Goal: Information Seeking & Learning: Learn about a topic

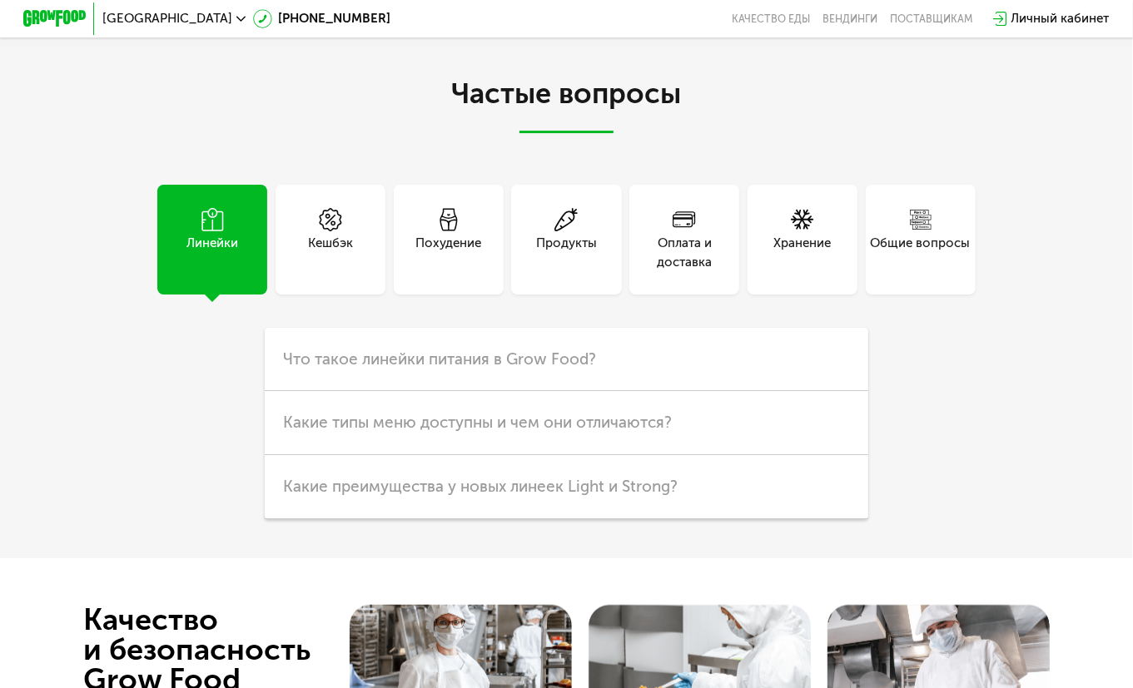
scroll to position [3809, 0]
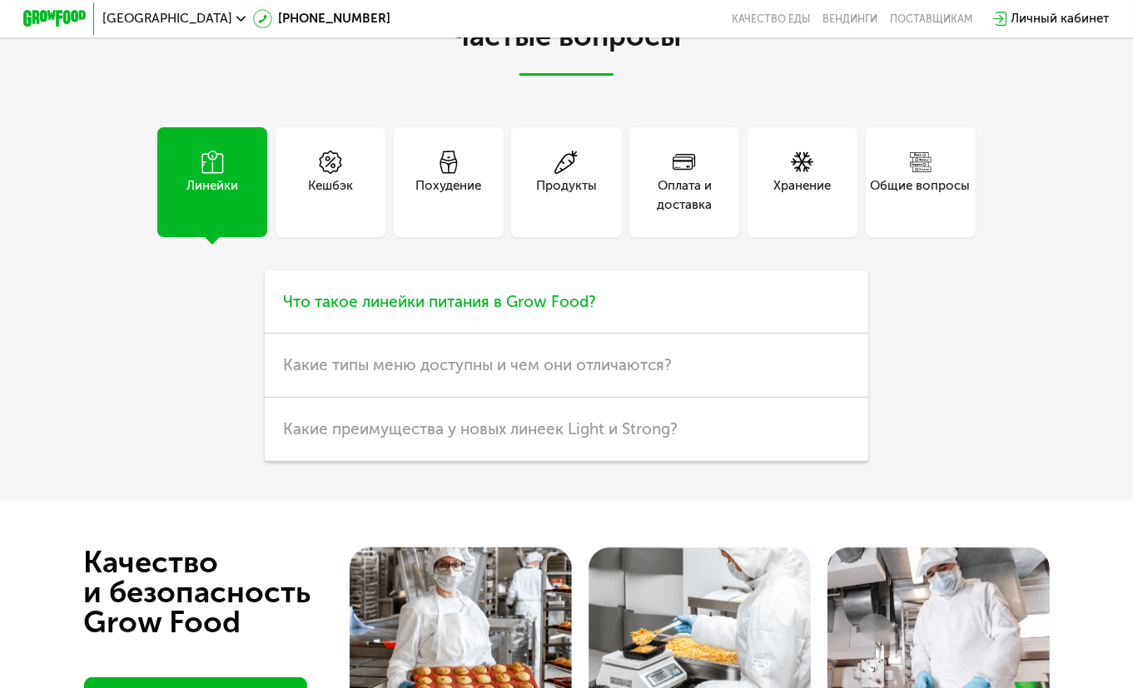
click at [382, 317] on h3 "Что такое линейки питания в Grow Food?" at bounding box center [567, 303] width 604 height 64
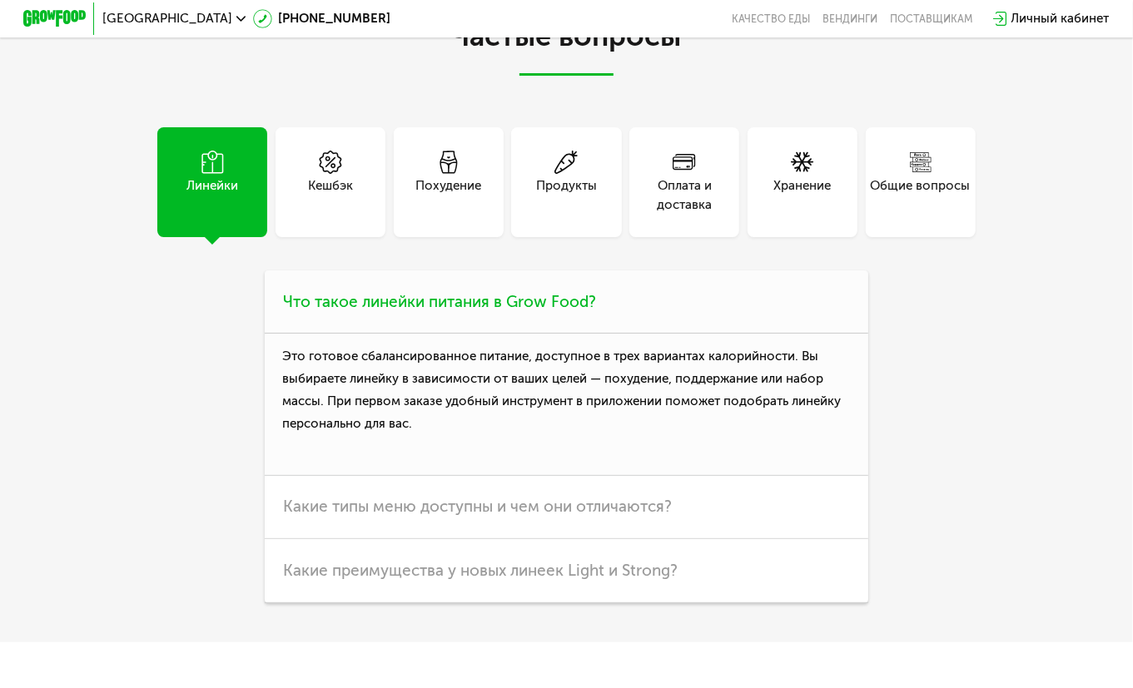
click at [376, 306] on span "Что такое линейки питания в Grow Food?" at bounding box center [439, 301] width 313 height 19
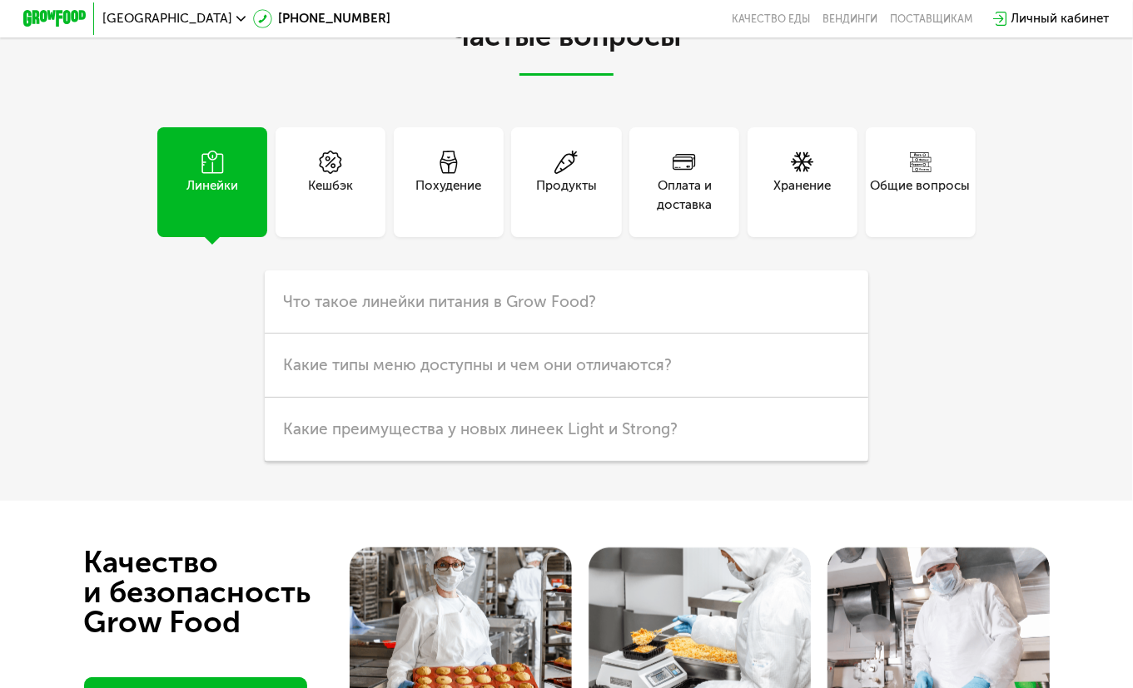
click at [560, 192] on div "Продукты" at bounding box center [566, 194] width 61 height 37
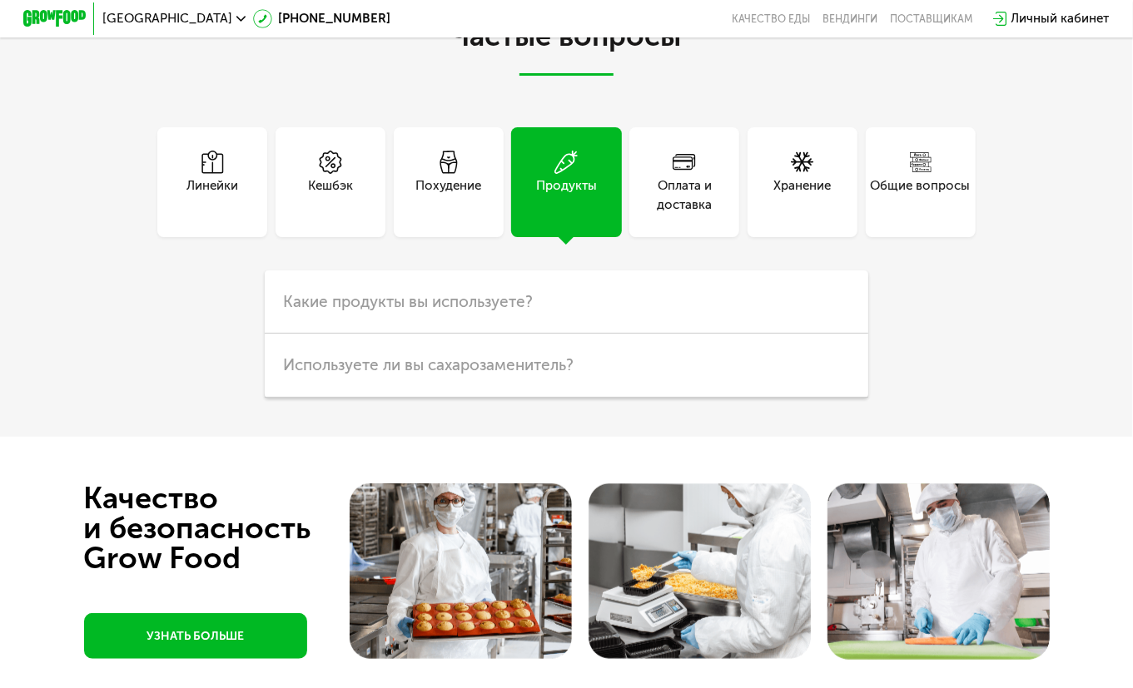
click at [478, 155] on div "Похудение" at bounding box center [449, 182] width 110 height 110
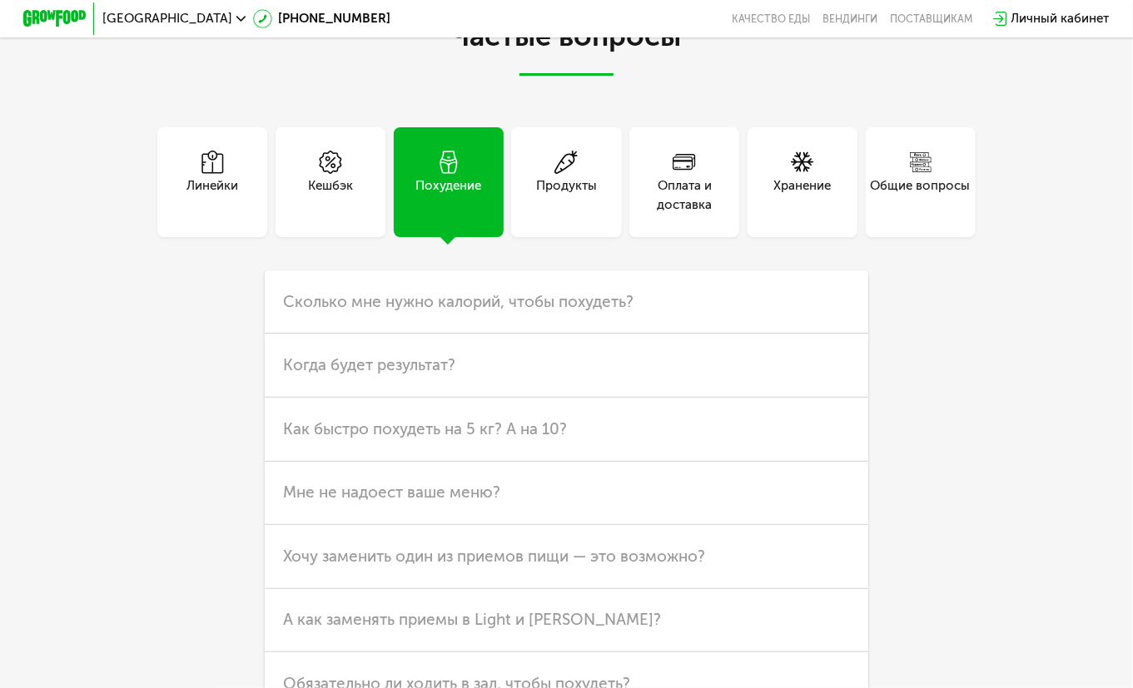
click at [359, 177] on div "Кешбэк" at bounding box center [331, 182] width 110 height 110
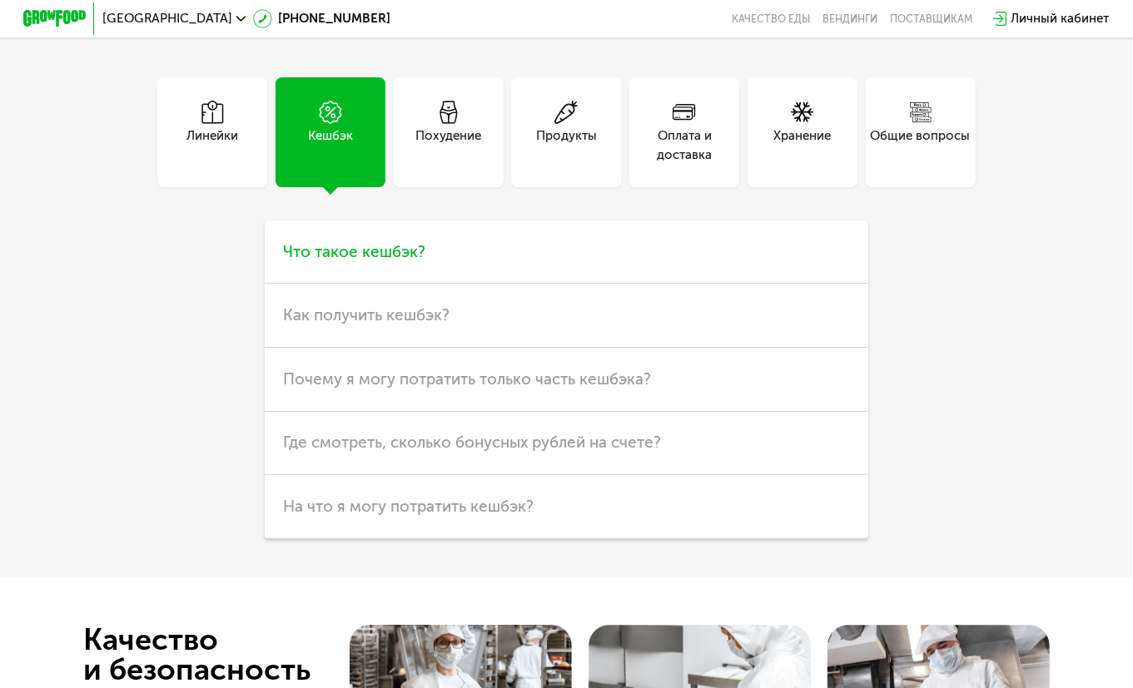
scroll to position [3639, 0]
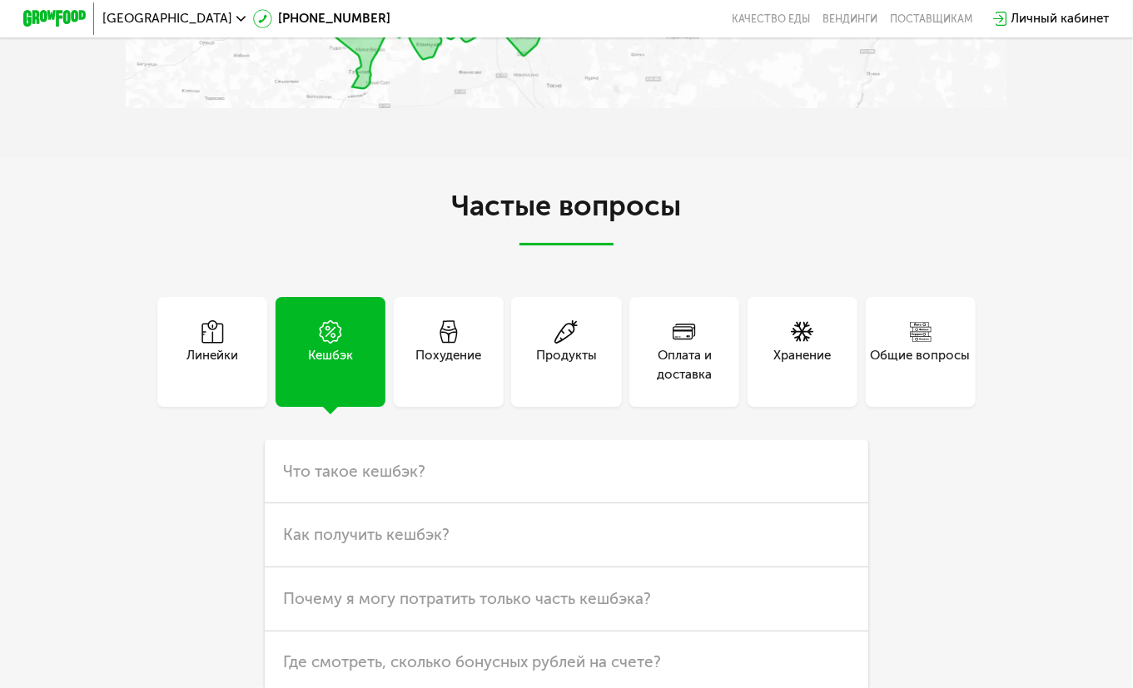
click at [818, 365] on div "Хранение" at bounding box center [801, 364] width 57 height 37
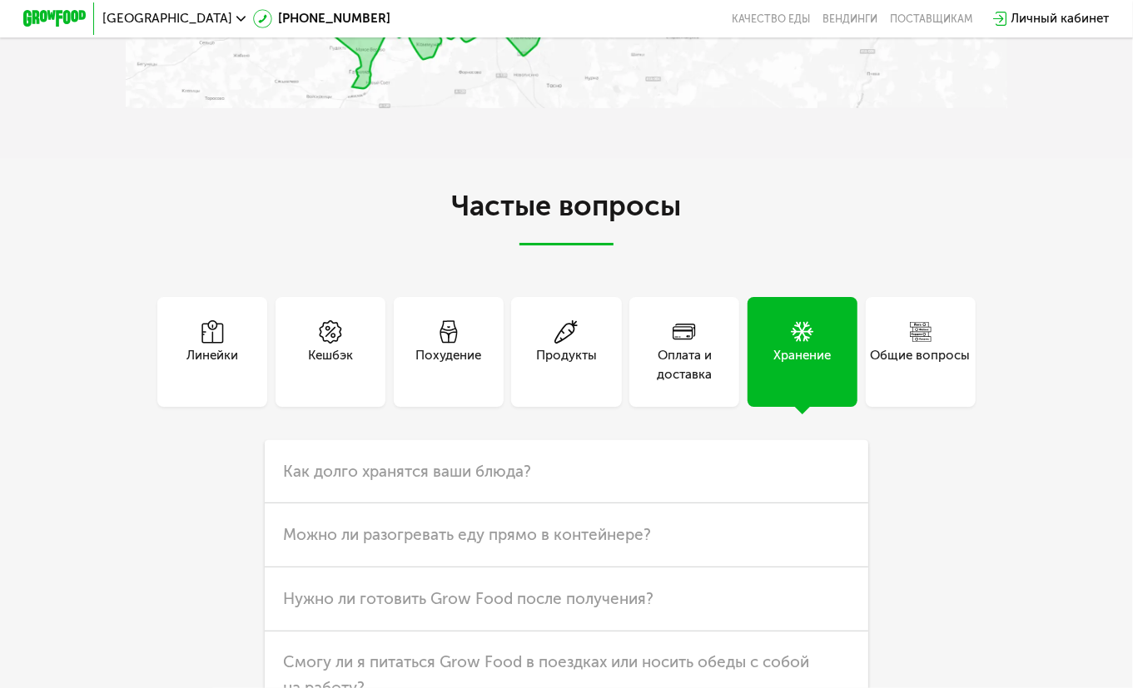
click at [912, 359] on div "Общие вопросы" at bounding box center [921, 364] width 100 height 37
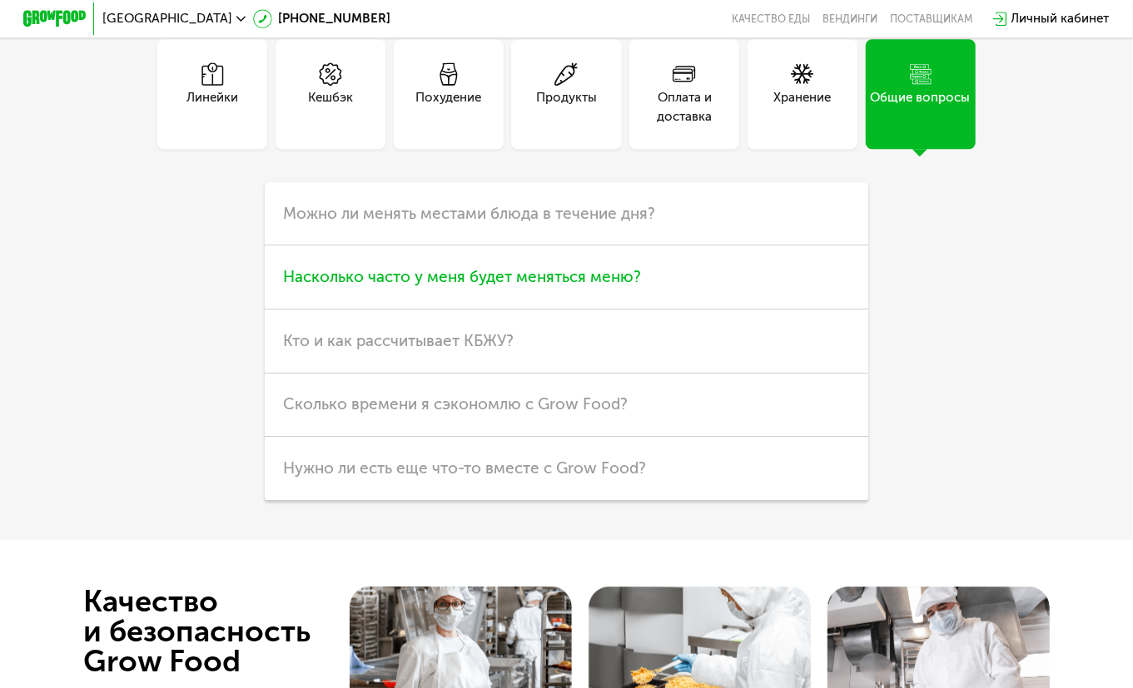
scroll to position [3899, 0]
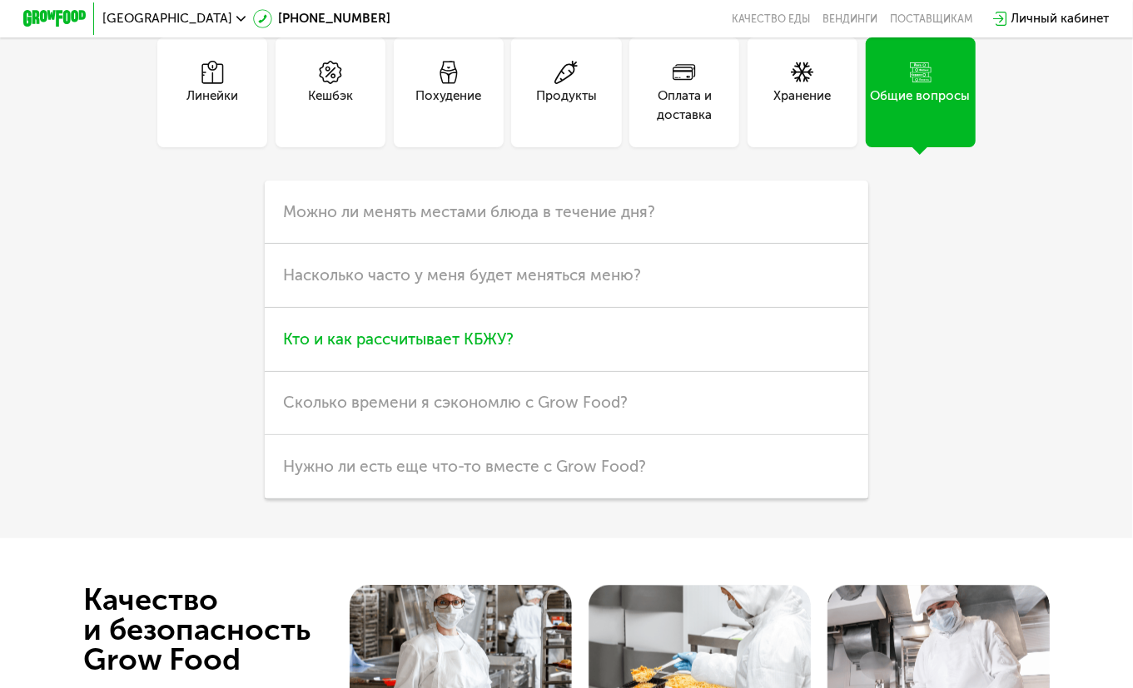
click at [395, 342] on span "Кто и как рассчитывает КБЖУ?" at bounding box center [398, 339] width 231 height 19
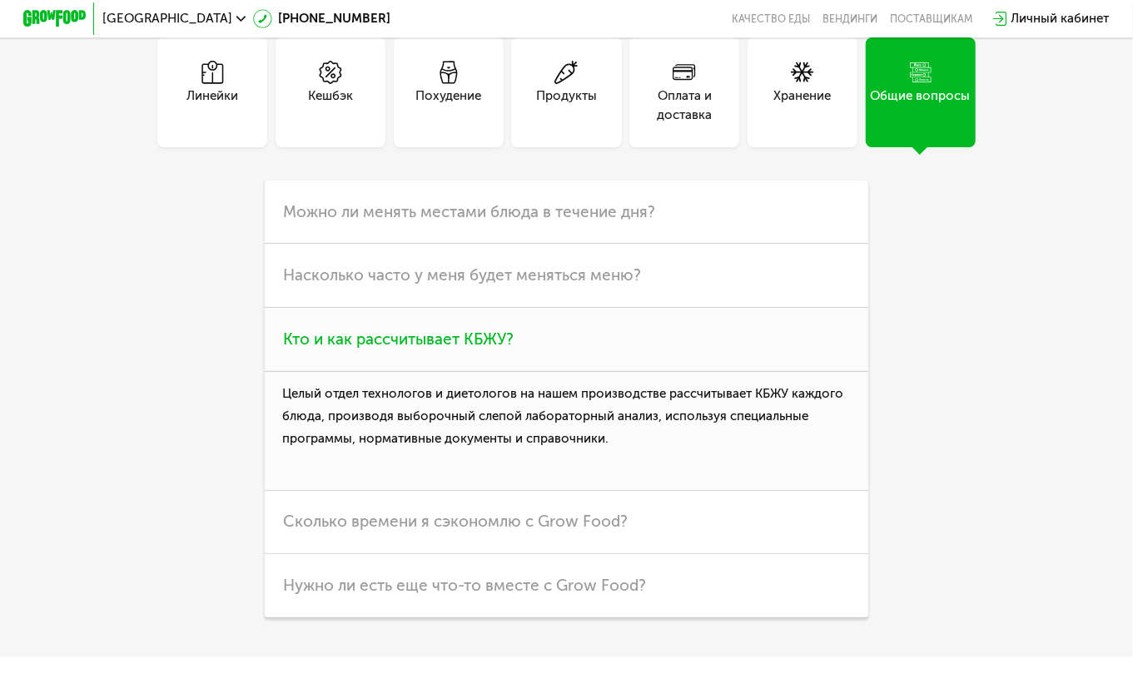
click at [393, 339] on span "Кто и как рассчитывает КБЖУ?" at bounding box center [398, 339] width 231 height 19
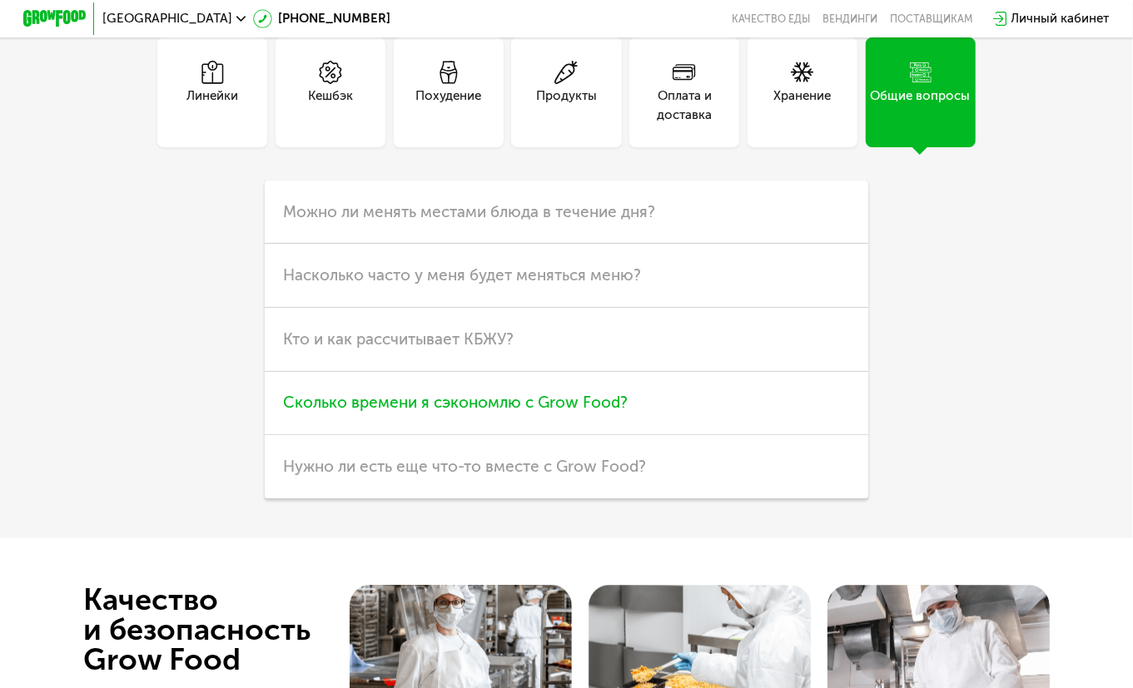
click at [391, 400] on span "Сколько времени я сэкономлю с Grow Food?" at bounding box center [455, 402] width 345 height 19
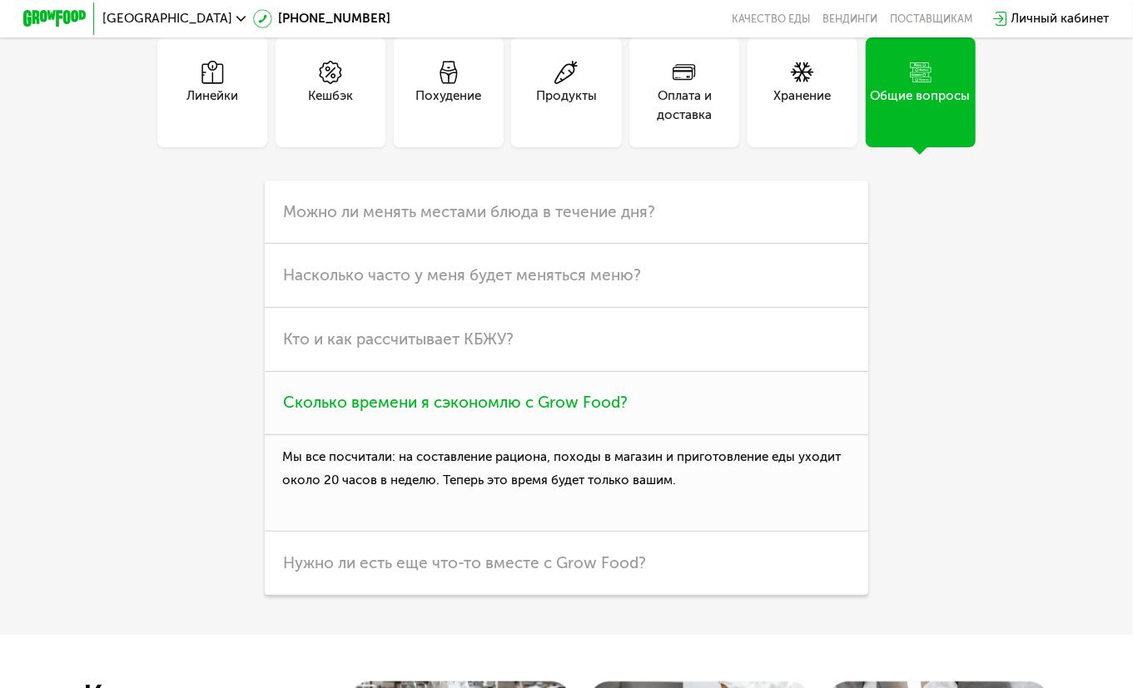
click at [369, 401] on span "Сколько времени я сэкономлю с Grow Food?" at bounding box center [455, 402] width 345 height 19
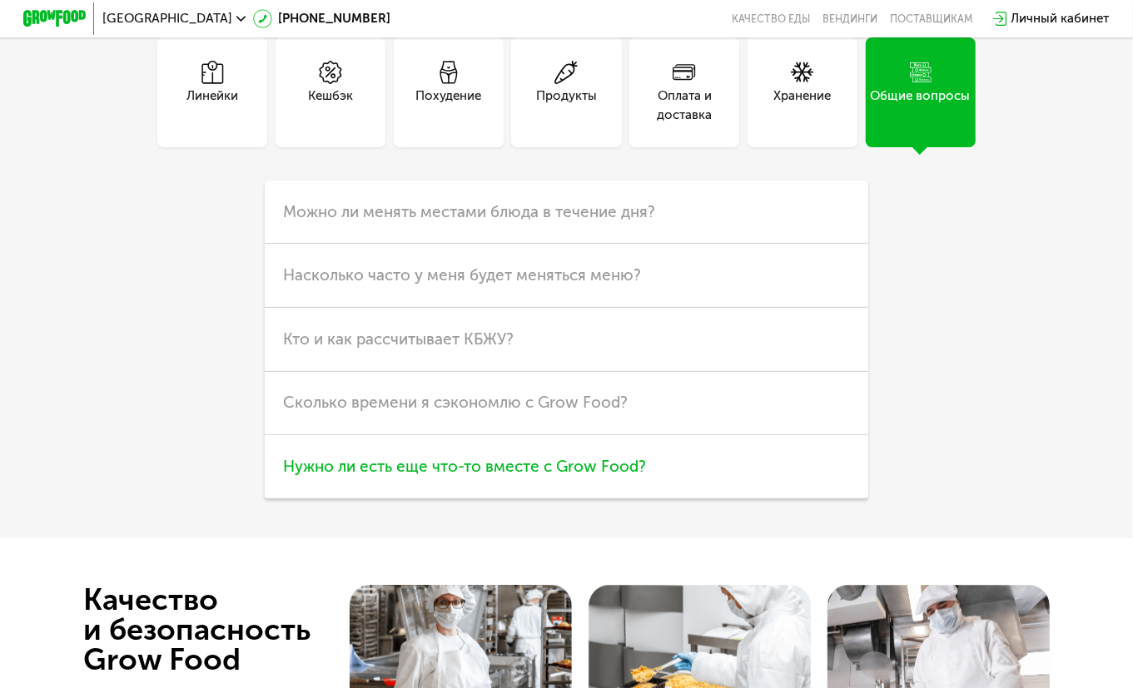
click at [354, 471] on span "Нужно ли есть еще что-то вместе с Grow Food?" at bounding box center [464, 466] width 363 height 19
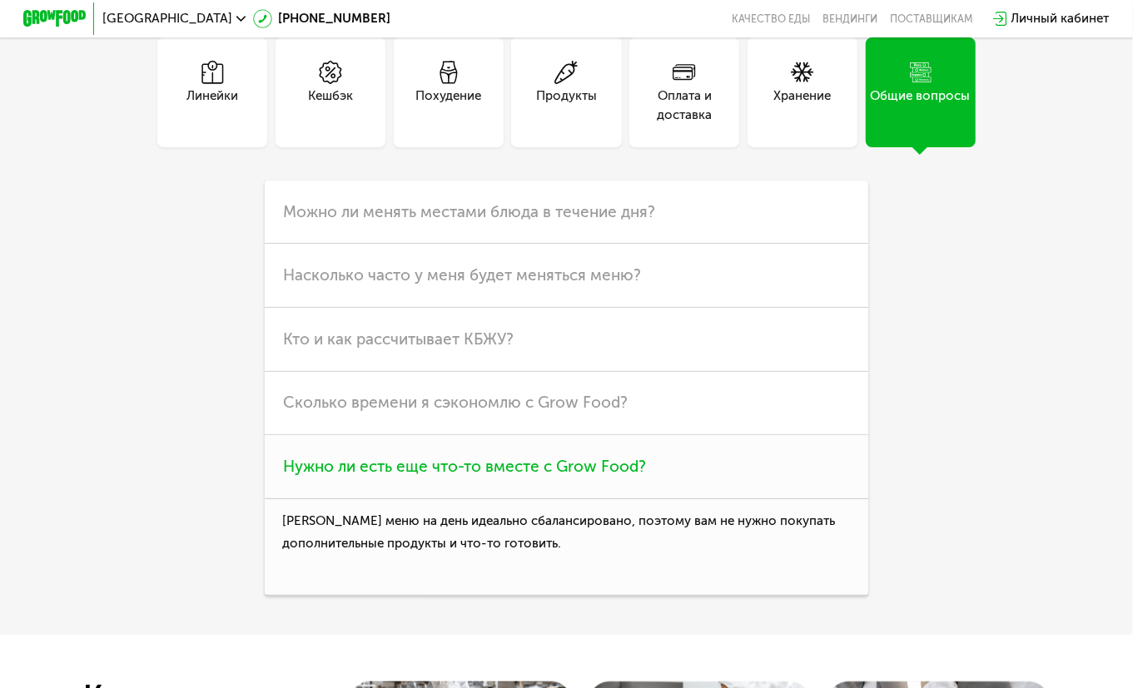
click at [342, 471] on span "Нужно ли есть еще что-то вместе с Grow Food?" at bounding box center [464, 466] width 363 height 19
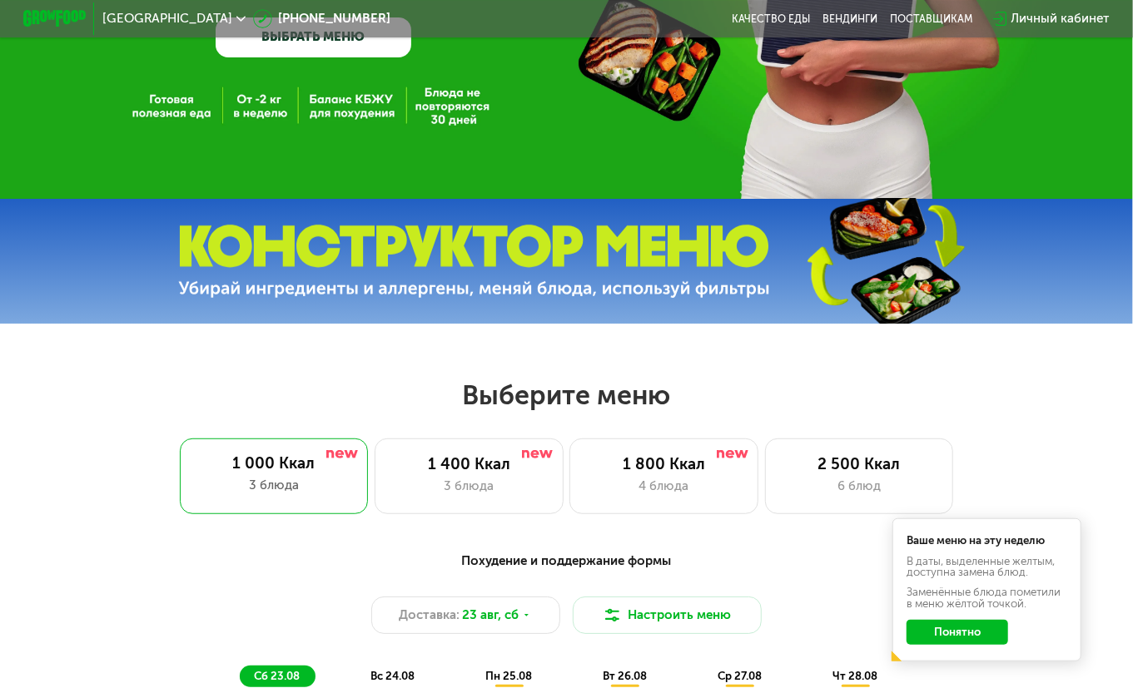
scroll to position [0, 0]
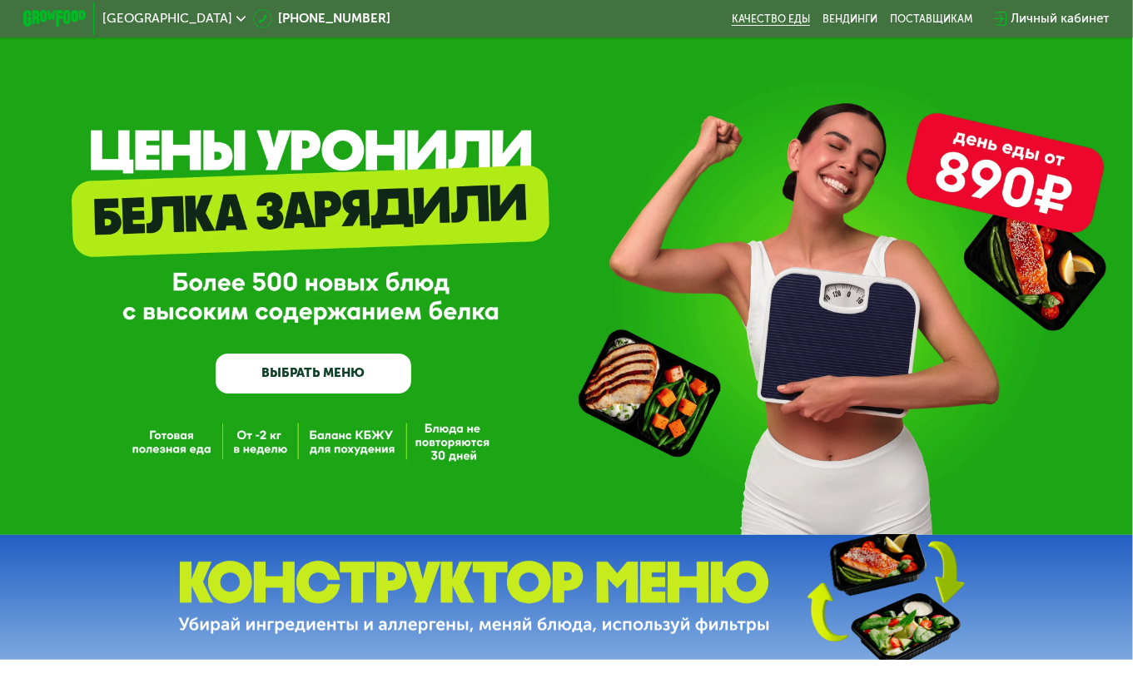
click at [768, 22] on link "Качество еды" at bounding box center [771, 18] width 78 height 12
